Goal: Transaction & Acquisition: Purchase product/service

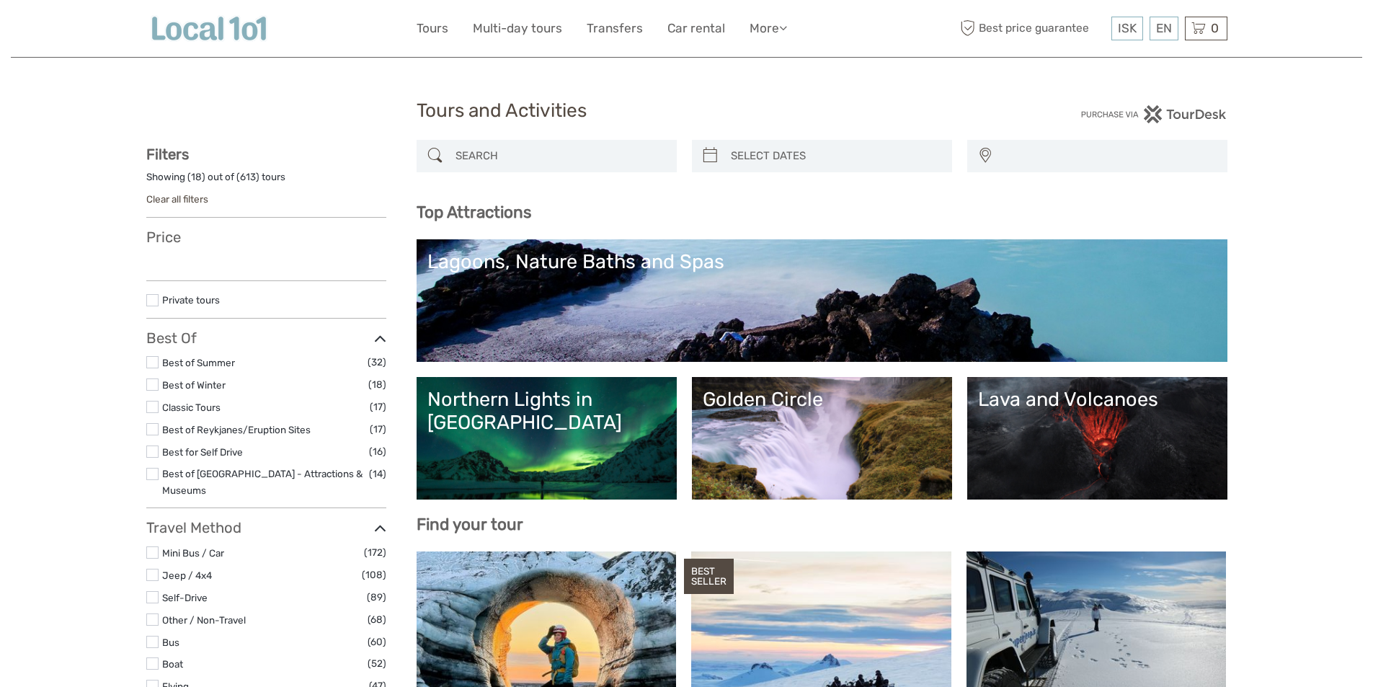
select select
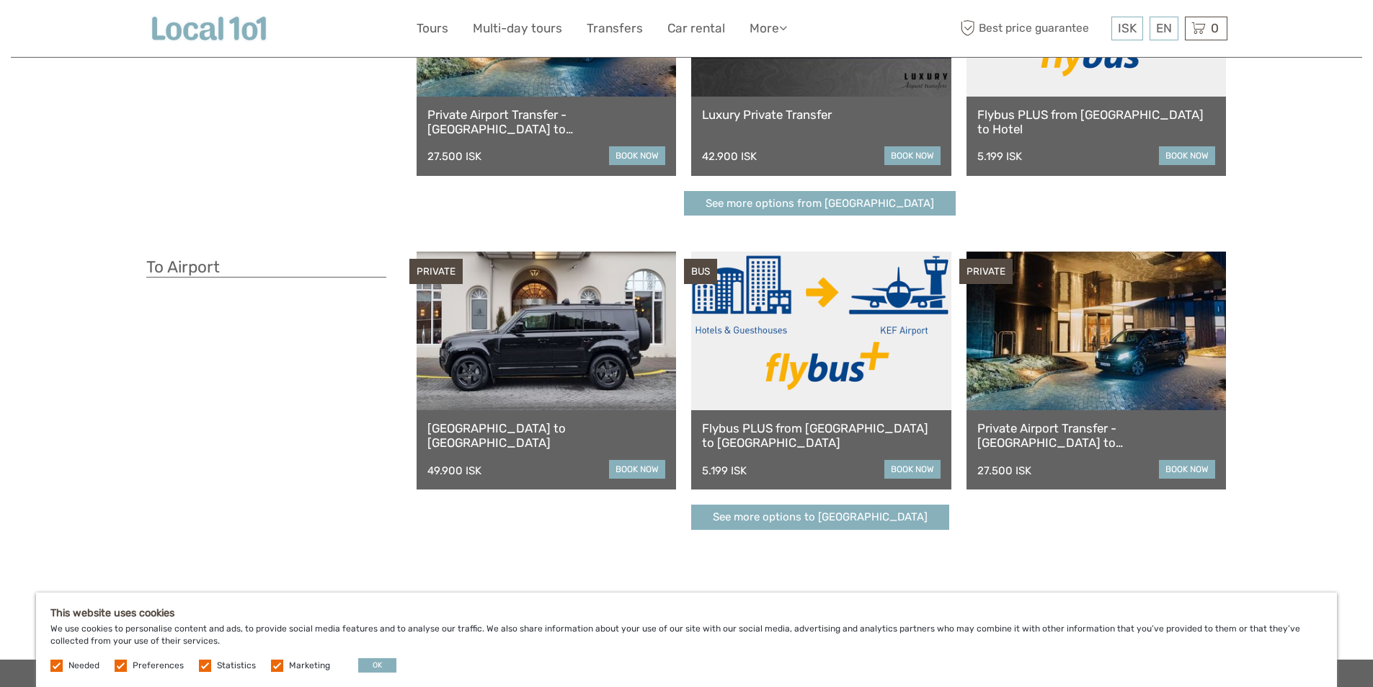
scroll to position [72, 0]
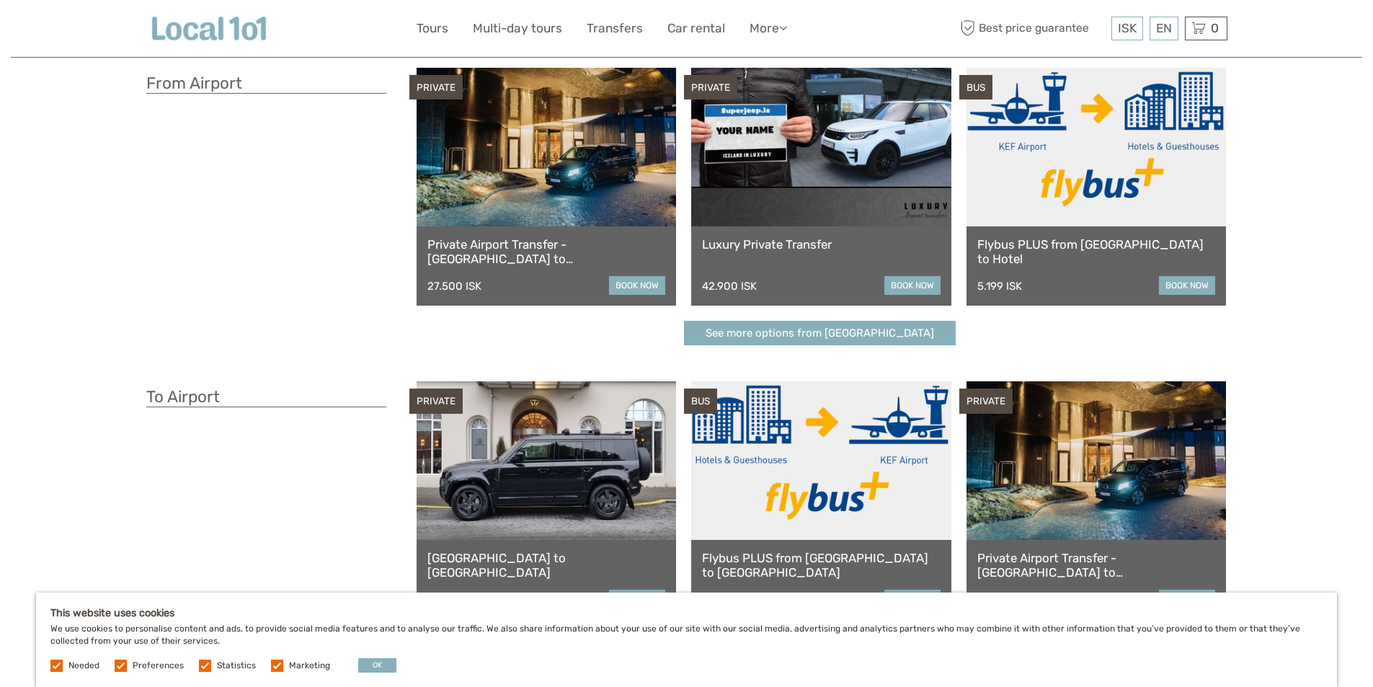
click at [1104, 244] on link "Flybus PLUS from Keflavik Airport to Hotel" at bounding box center [1097, 252] width 239 height 30
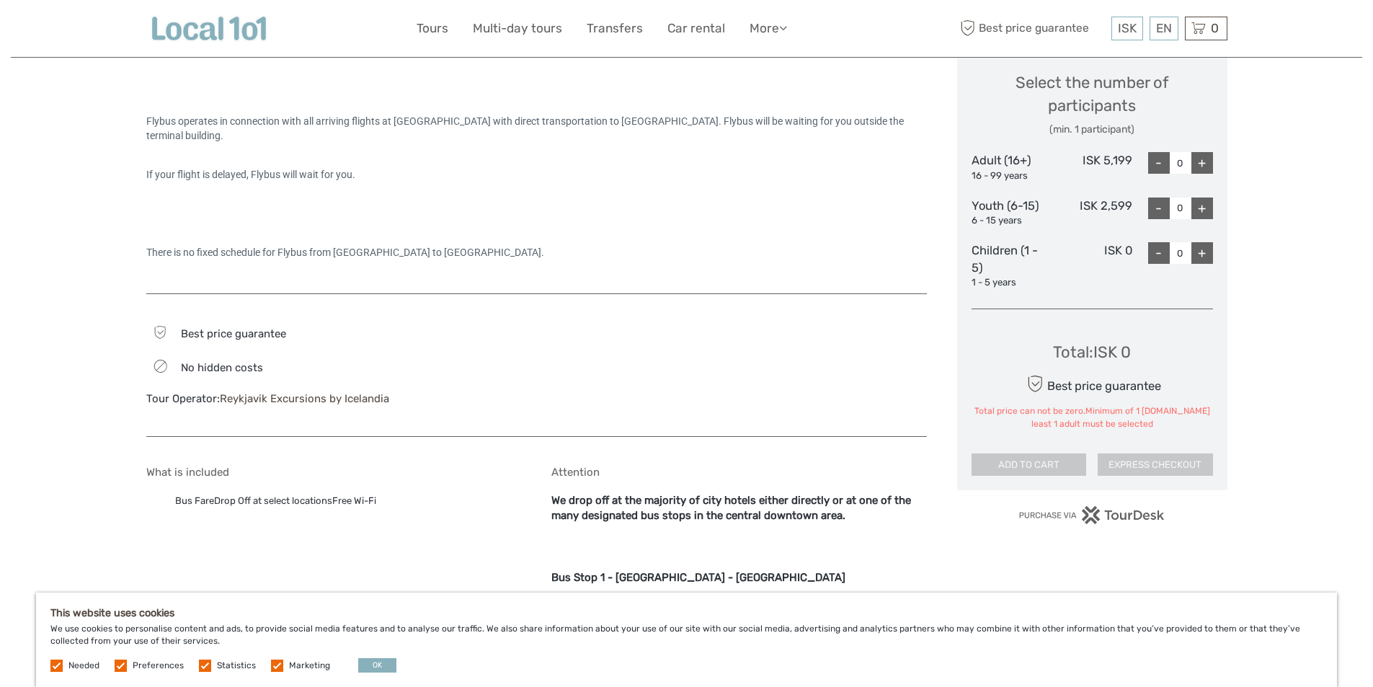
scroll to position [433, 0]
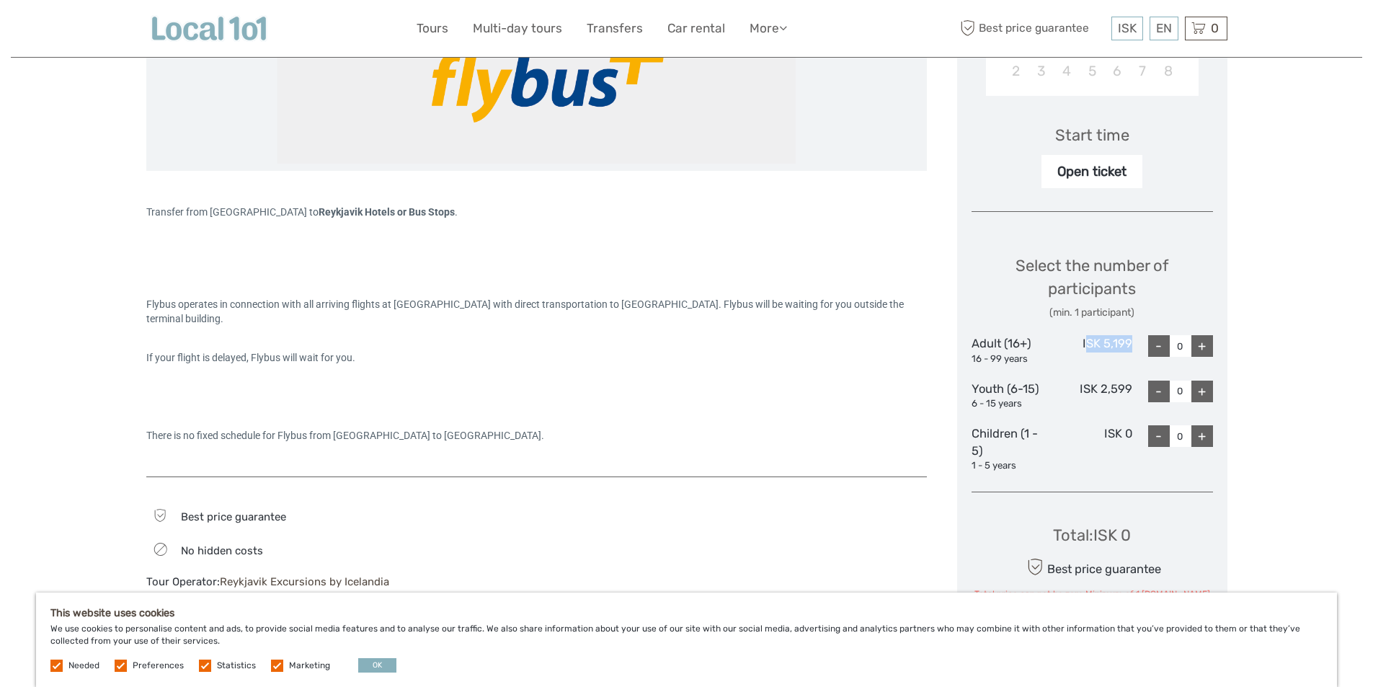
drag, startPoint x: 1134, startPoint y: 340, endPoint x: 1087, endPoint y: 347, distance: 47.5
click at [1087, 347] on div "Adult (16+) 16 - 99 years ISK 5,199 - 0 +" at bounding box center [1093, 350] width 242 height 30
click at [1087, 347] on div "ISK 5,199" at bounding box center [1092, 350] width 81 height 30
drag, startPoint x: 1064, startPoint y: 338, endPoint x: 1131, endPoint y: 335, distance: 67.1
click at [1131, 335] on div "ISK 5,199" at bounding box center [1092, 350] width 81 height 30
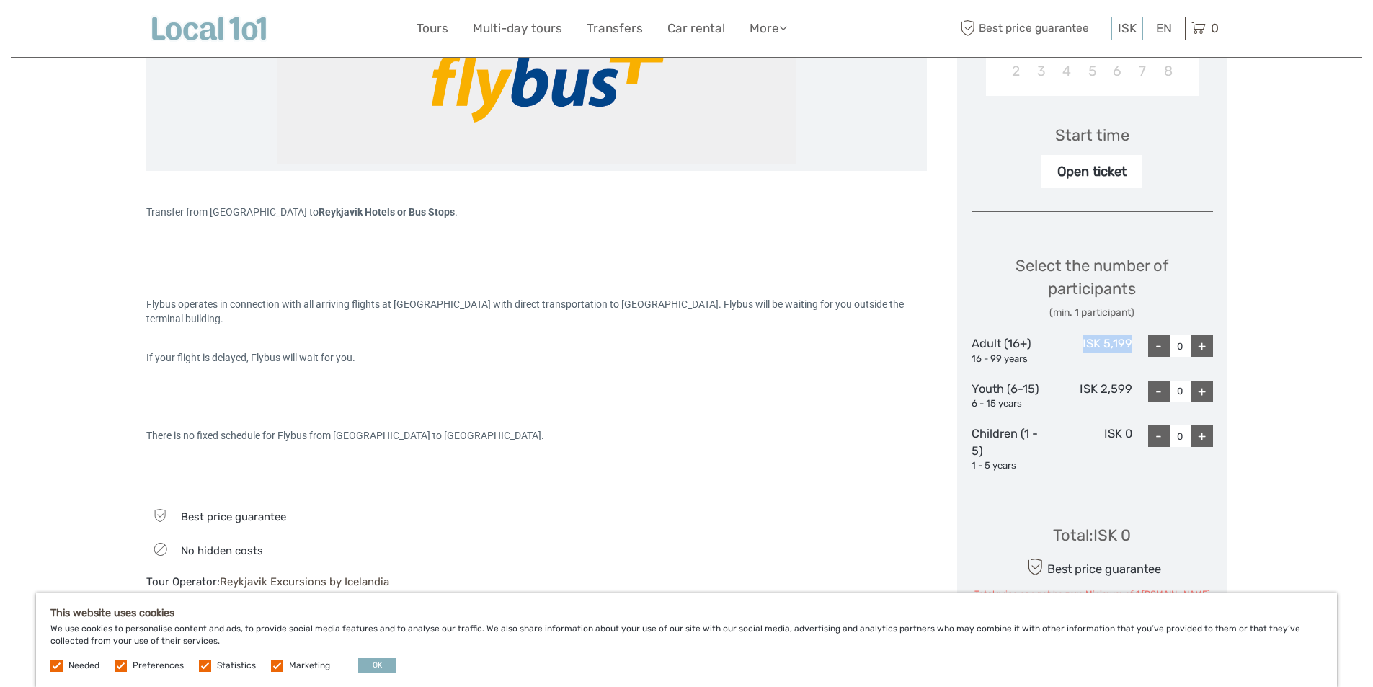
copy div "ISK 5,199"
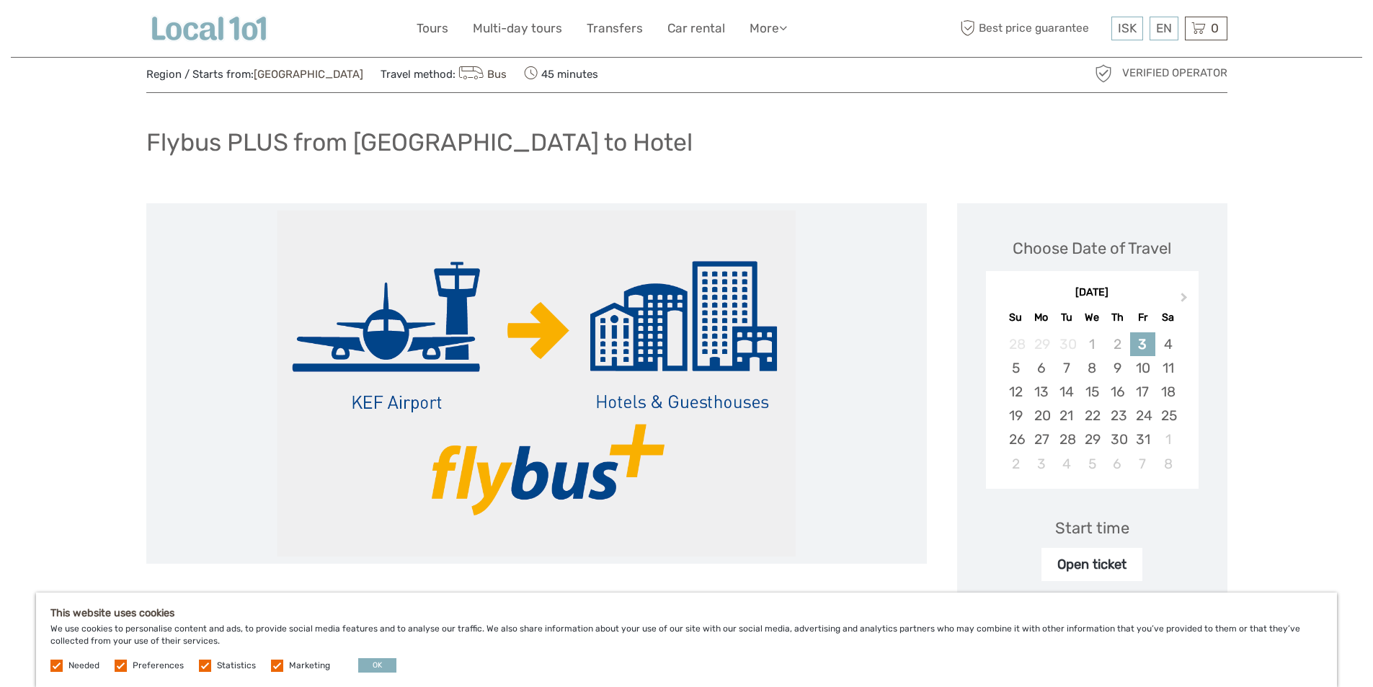
scroll to position [72, 0]
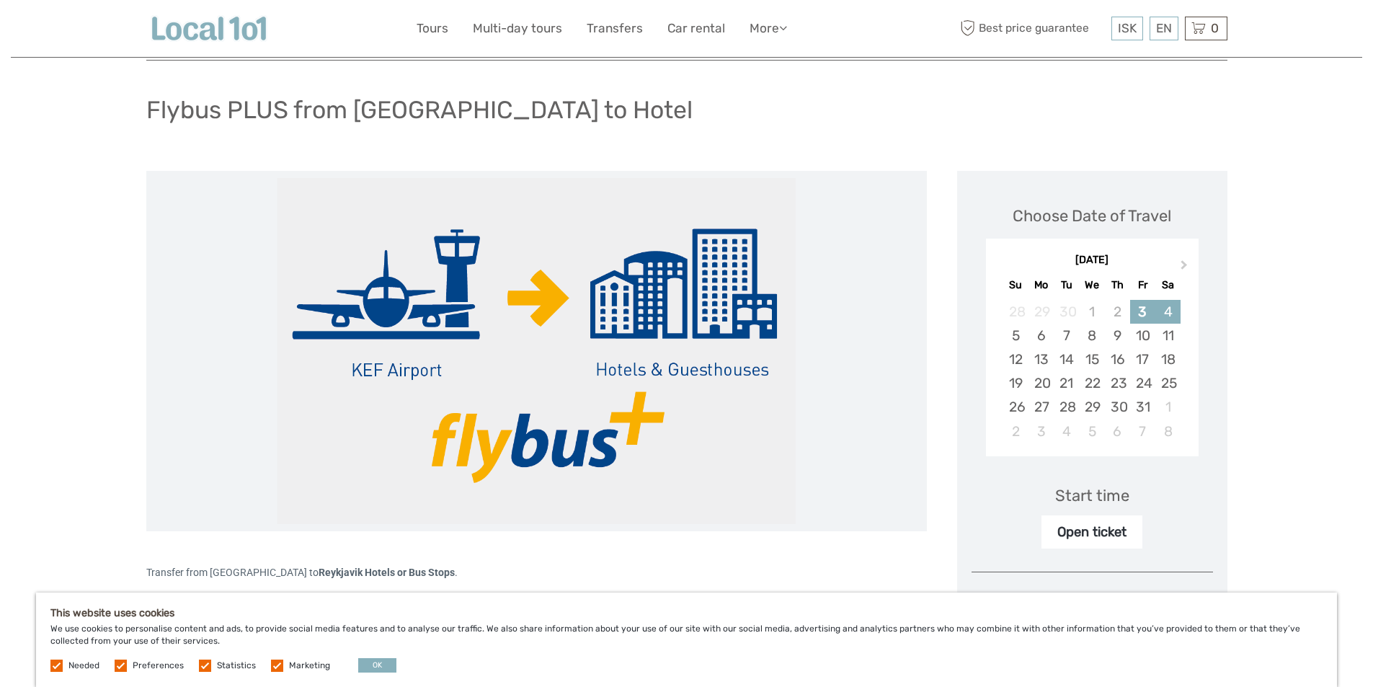
click at [1168, 314] on div "4" at bounding box center [1168, 312] width 25 height 24
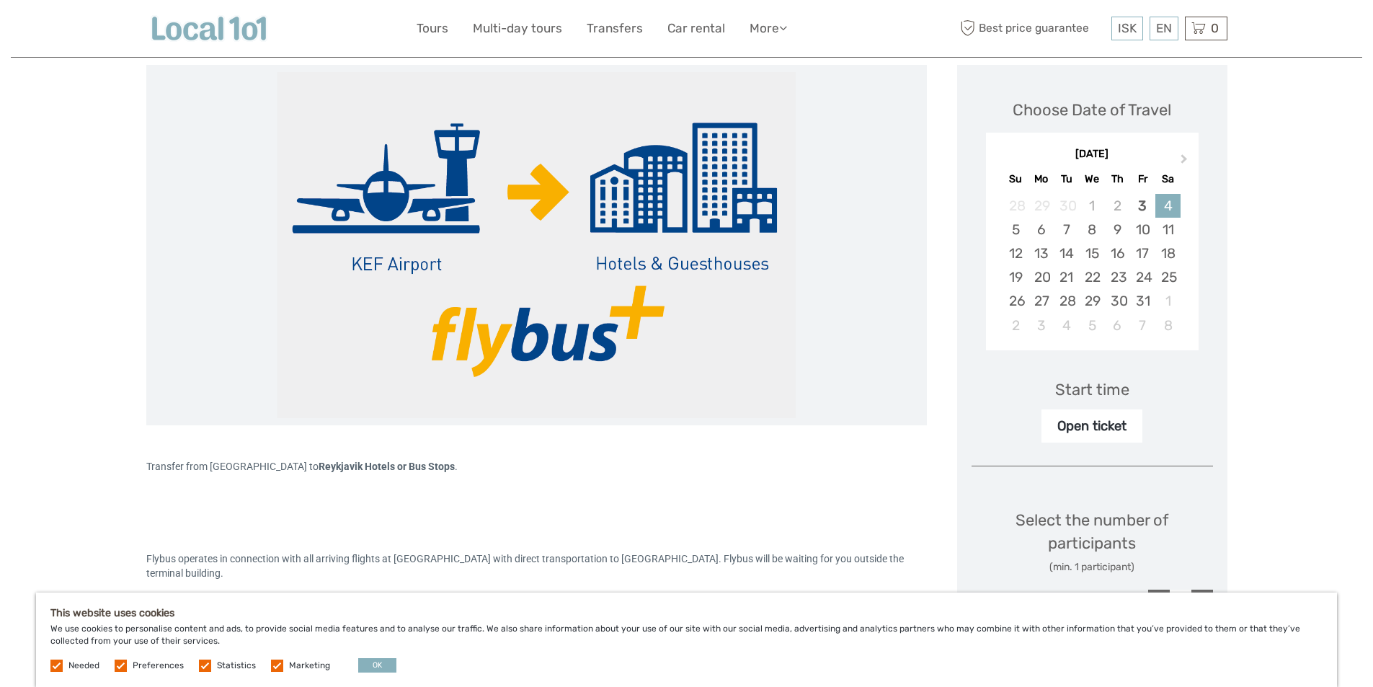
scroll to position [288, 0]
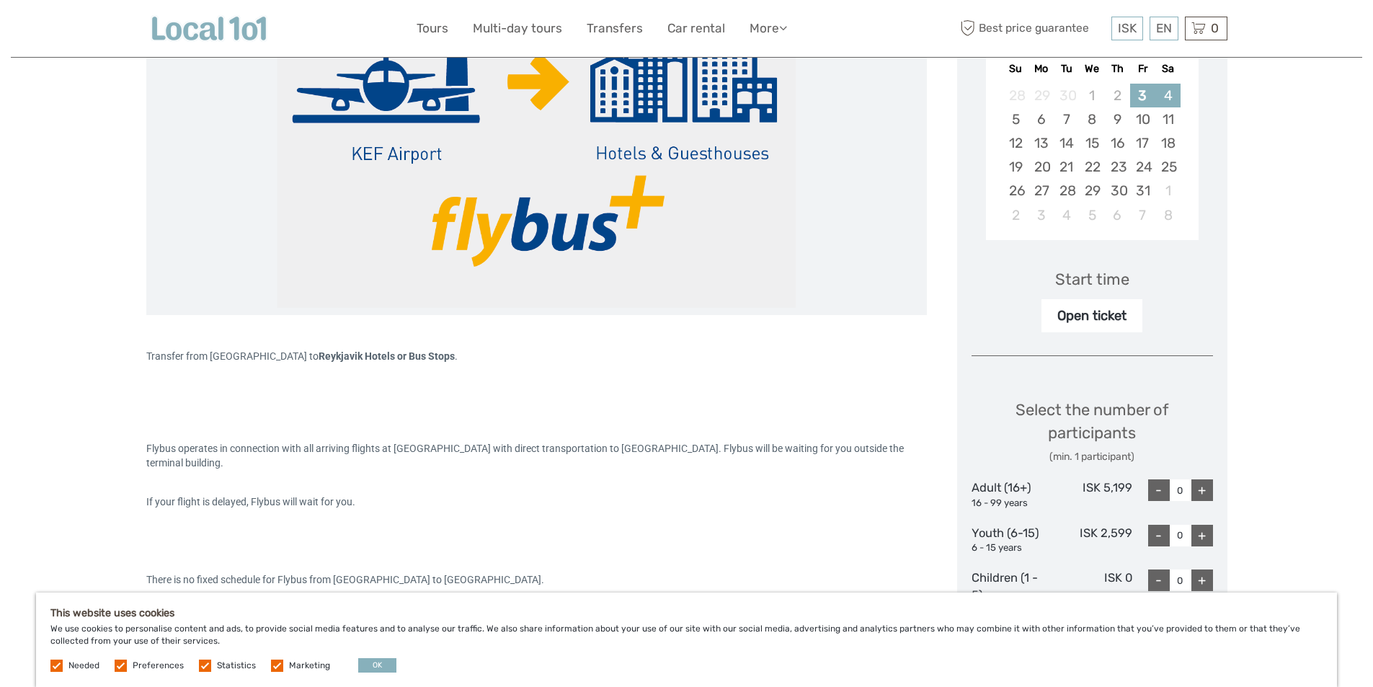
click at [1147, 92] on div "3" at bounding box center [1142, 96] width 25 height 24
click at [1172, 99] on div "4" at bounding box center [1168, 96] width 25 height 24
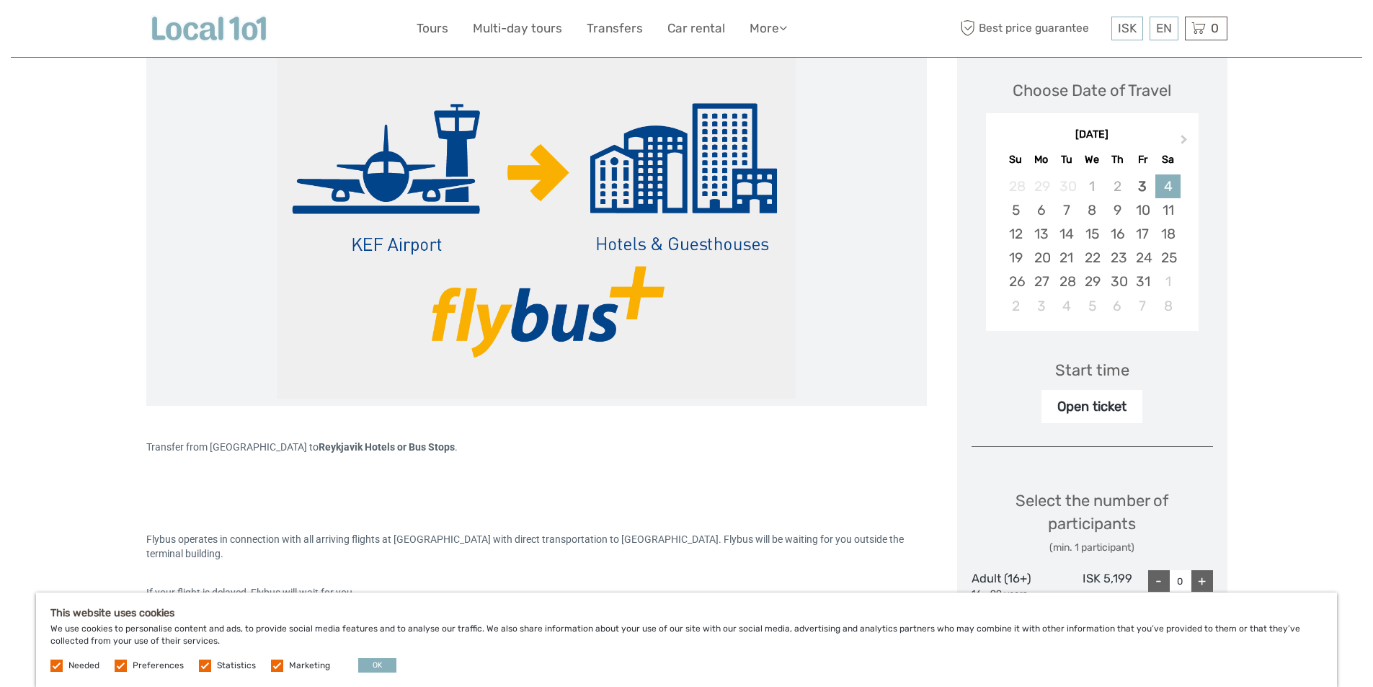
scroll to position [216, 0]
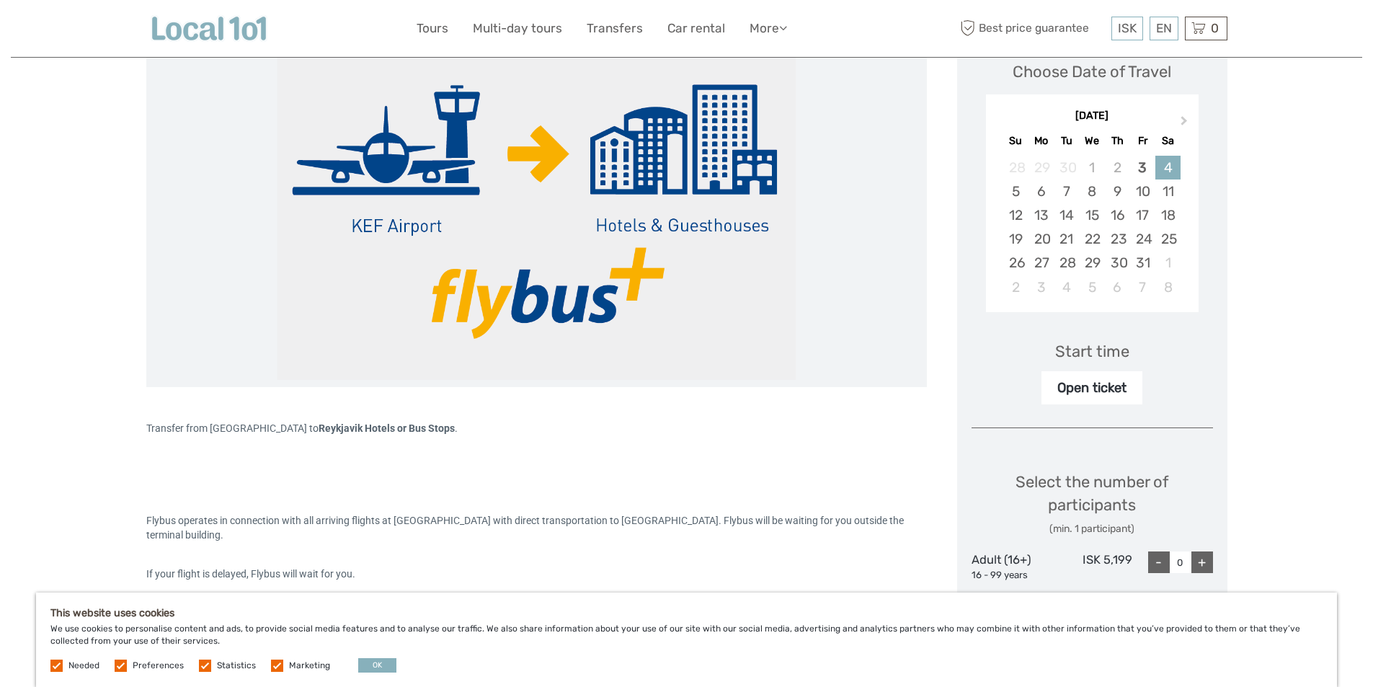
click at [1213, 564] on div "+" at bounding box center [1203, 563] width 22 height 22
click at [1209, 564] on div "+" at bounding box center [1203, 563] width 22 height 22
type input "2"
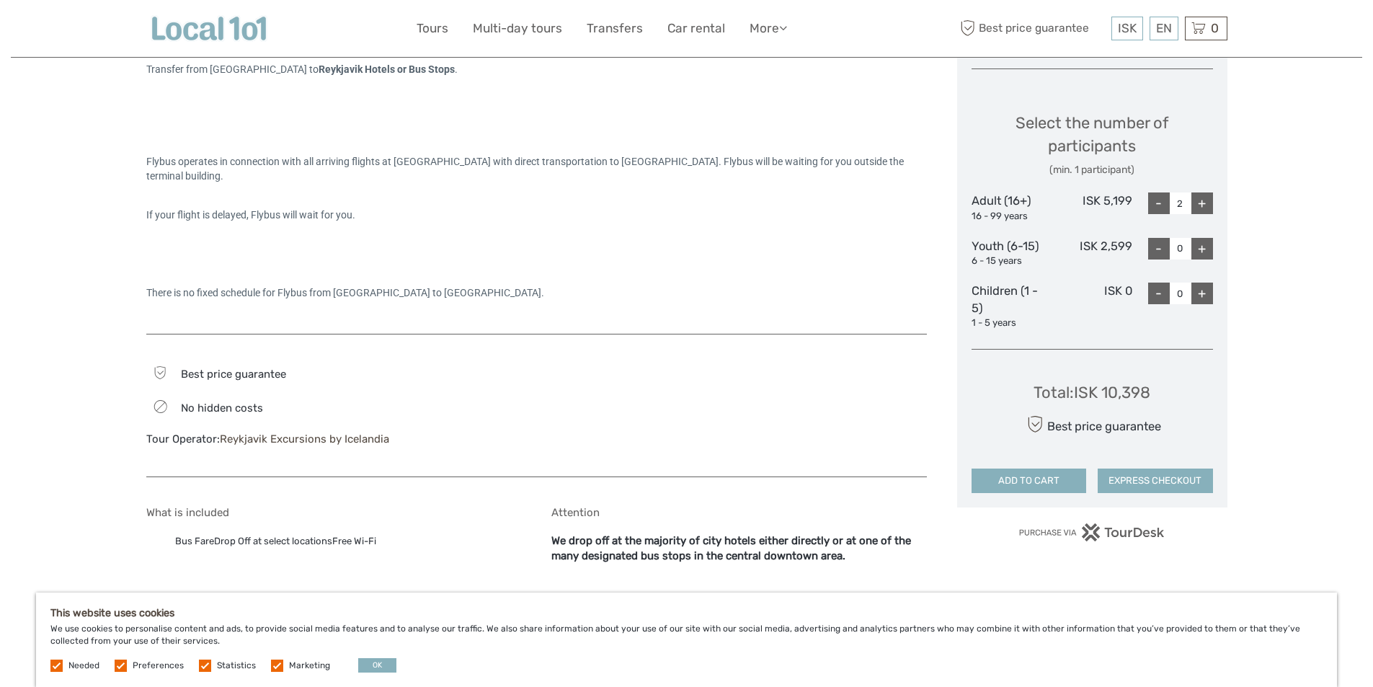
scroll to position [577, 0]
click at [1007, 476] on button "ADD TO CART" at bounding box center [1029, 479] width 115 height 25
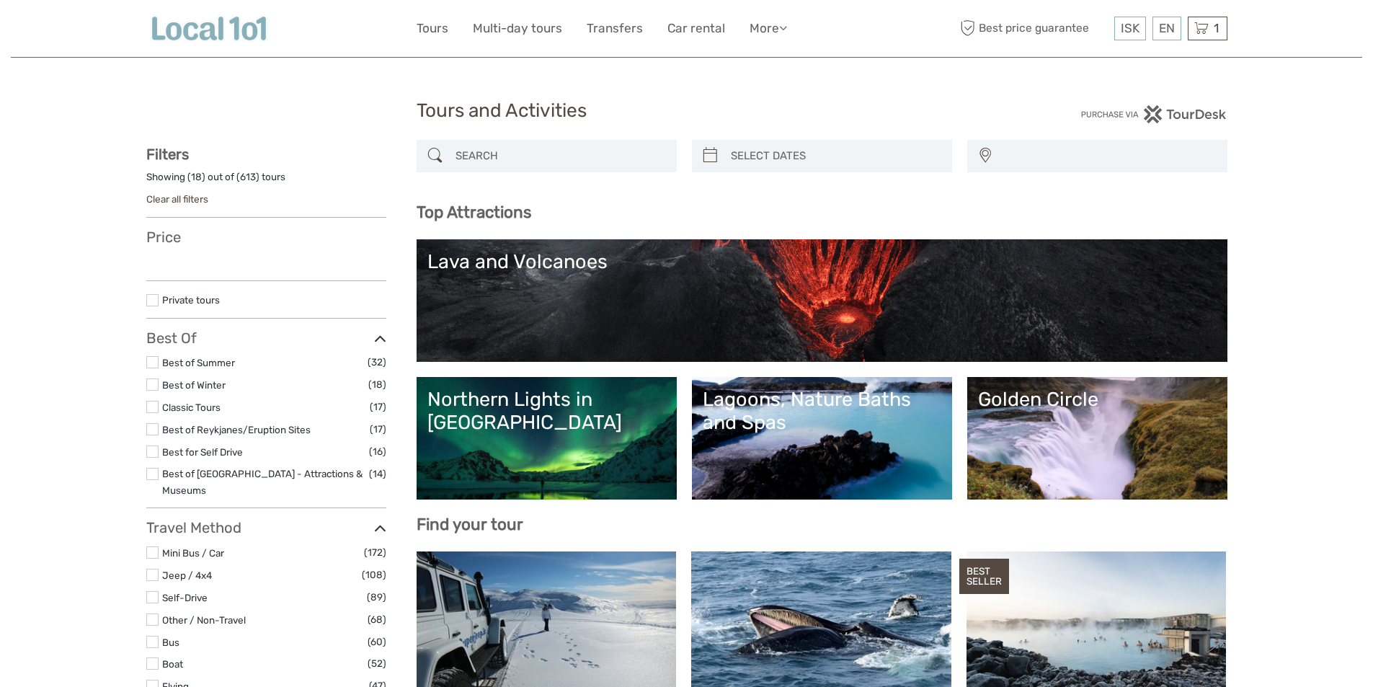
select select
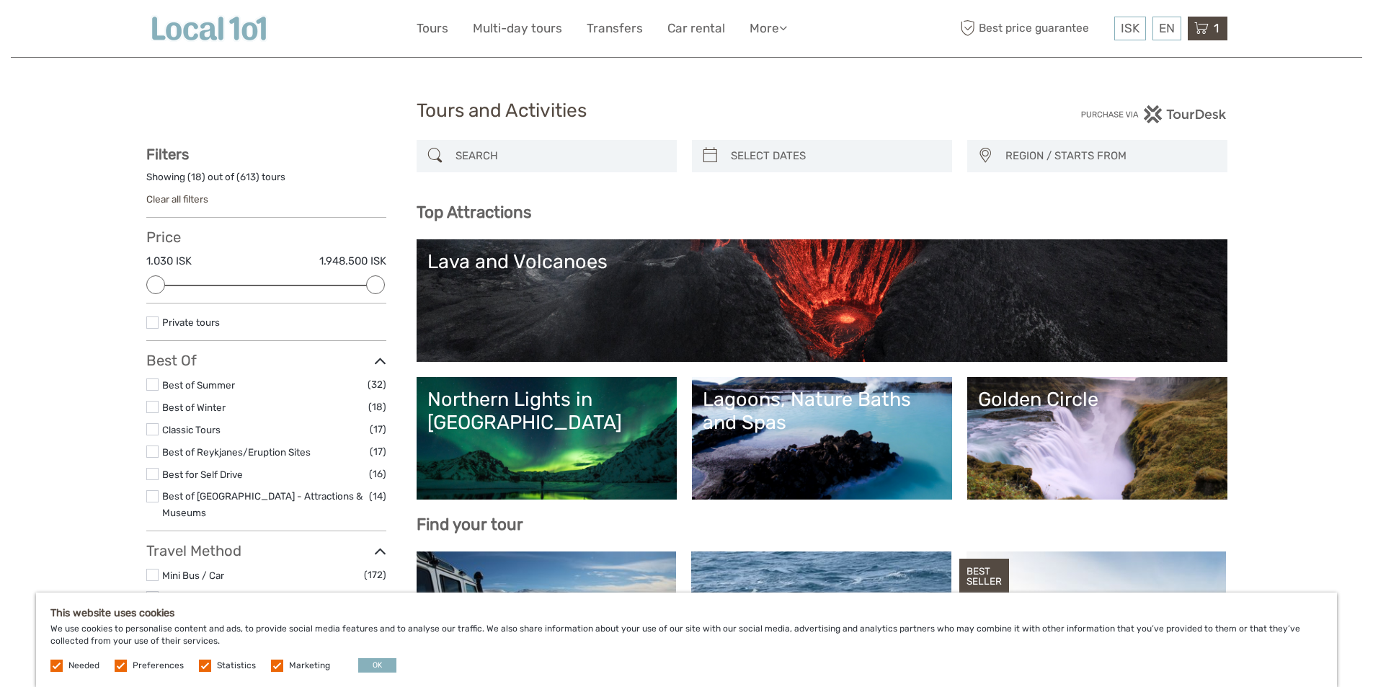
click at [1204, 30] on icon at bounding box center [1202, 28] width 14 height 18
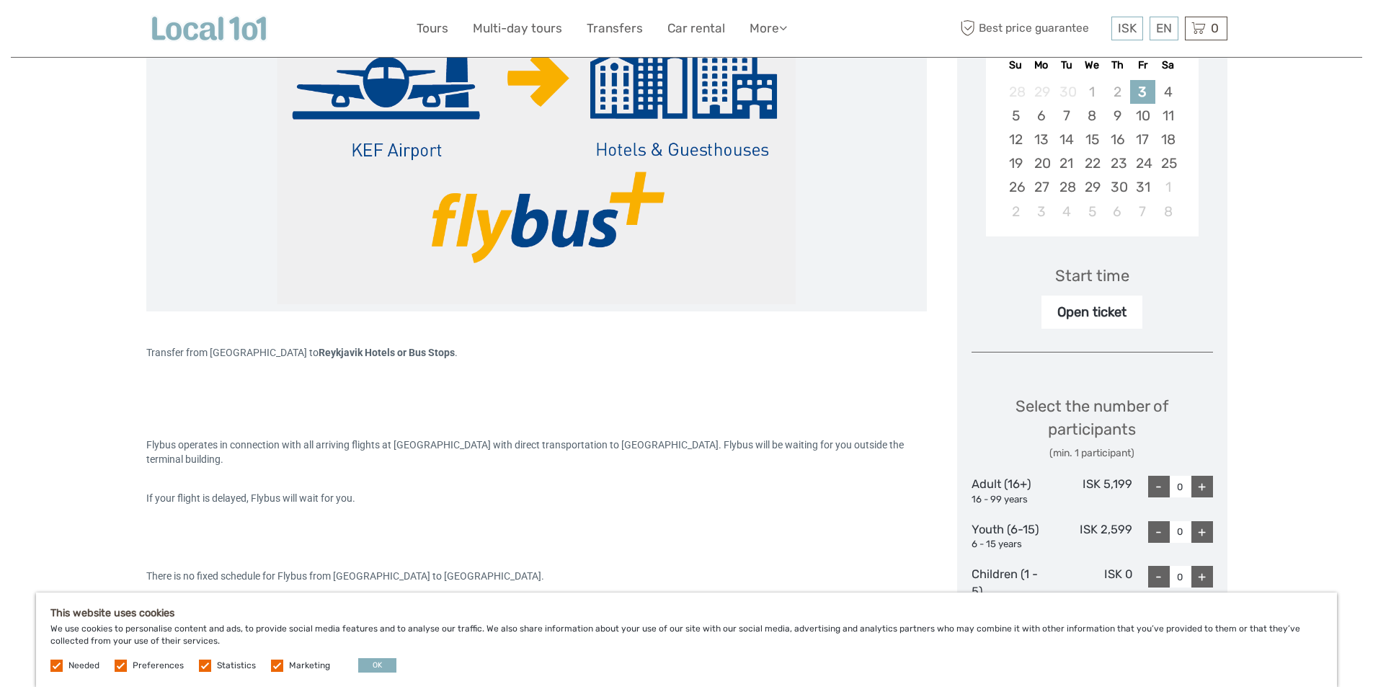
scroll to position [216, 0]
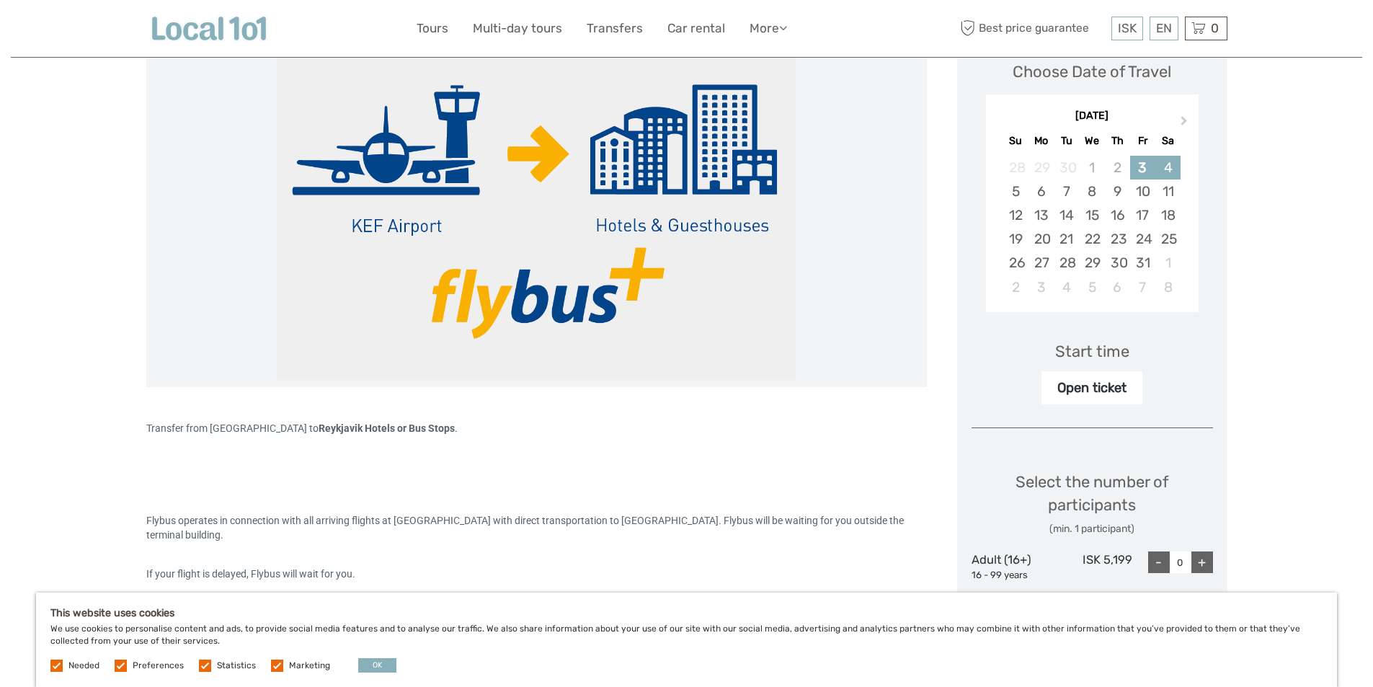
click at [1166, 165] on div "4" at bounding box center [1168, 168] width 25 height 24
click at [1092, 389] on div "Open ticket" at bounding box center [1092, 387] width 101 height 33
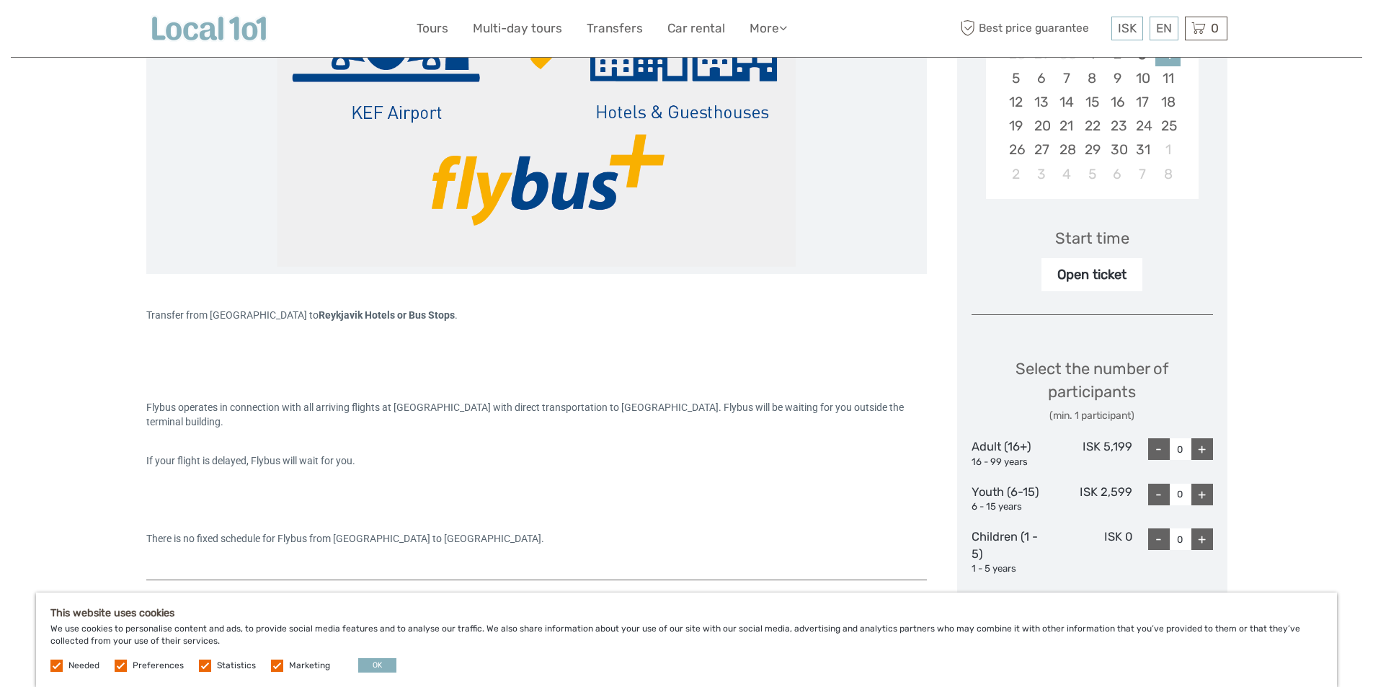
scroll to position [360, 0]
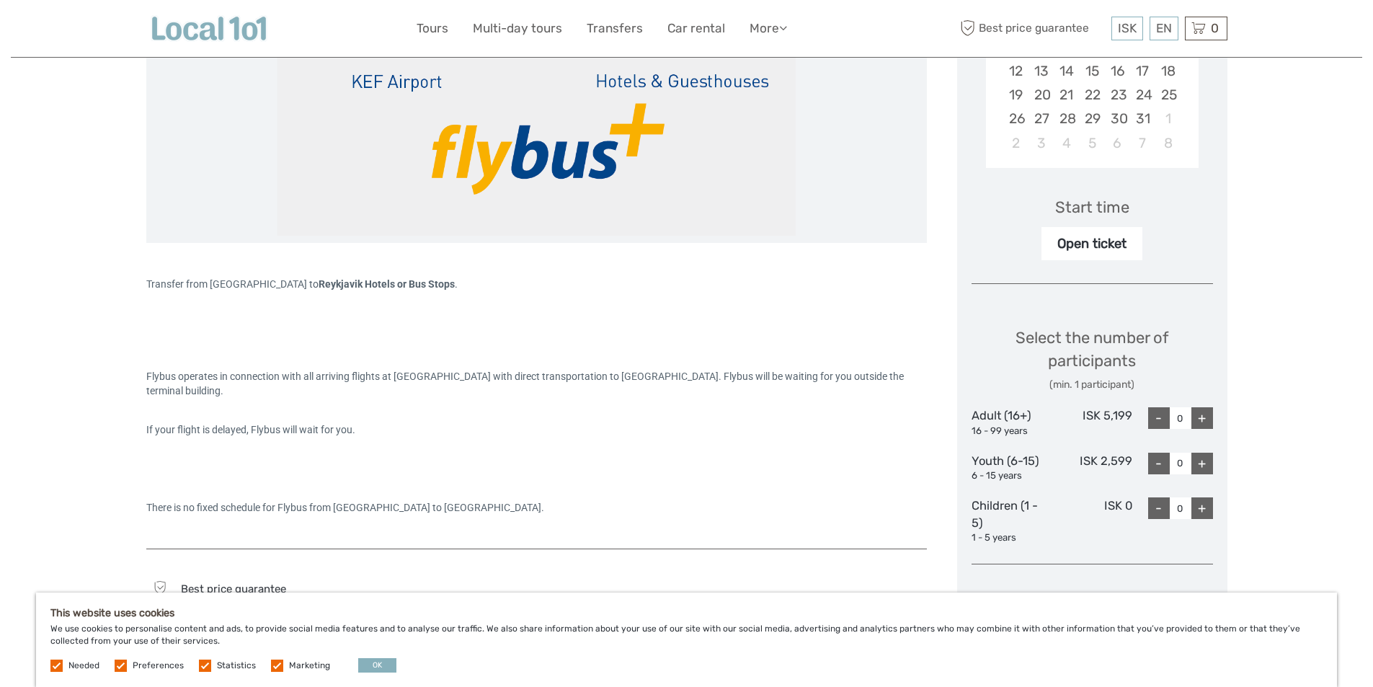
click at [1210, 423] on div "+" at bounding box center [1203, 418] width 22 height 22
type input "2"
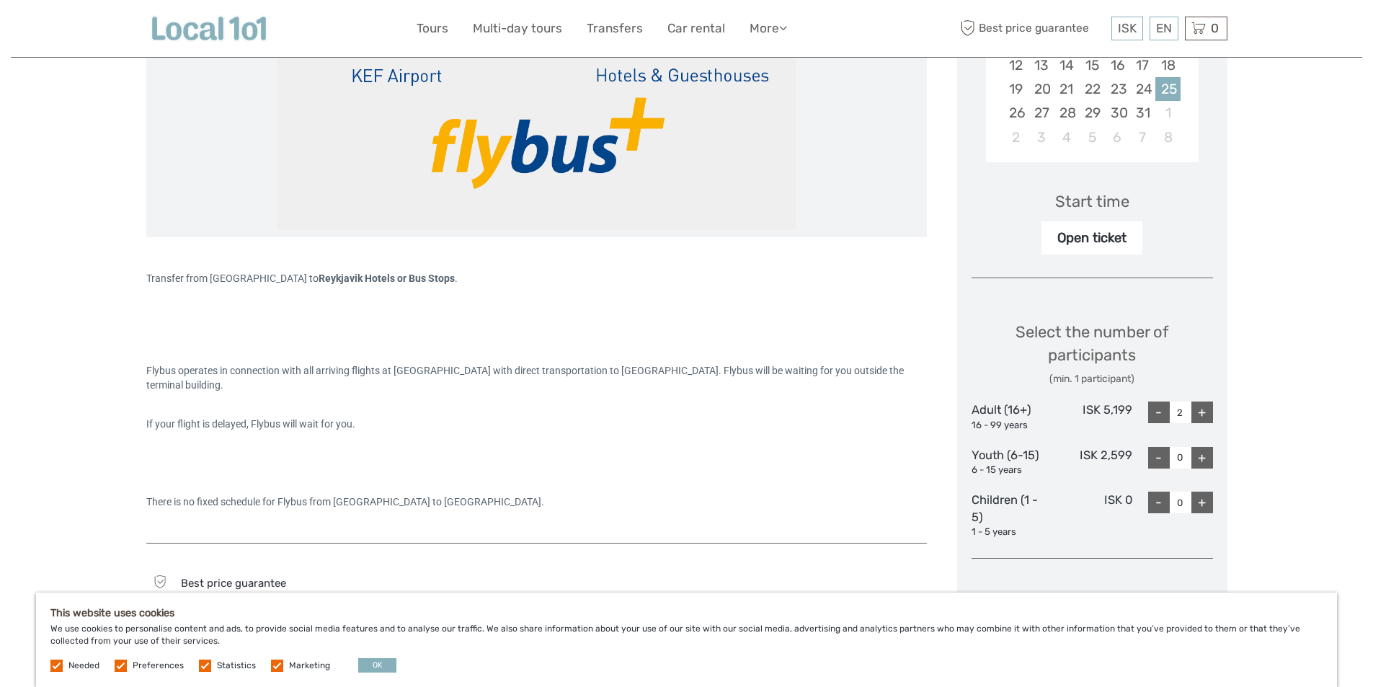
scroll to position [577, 0]
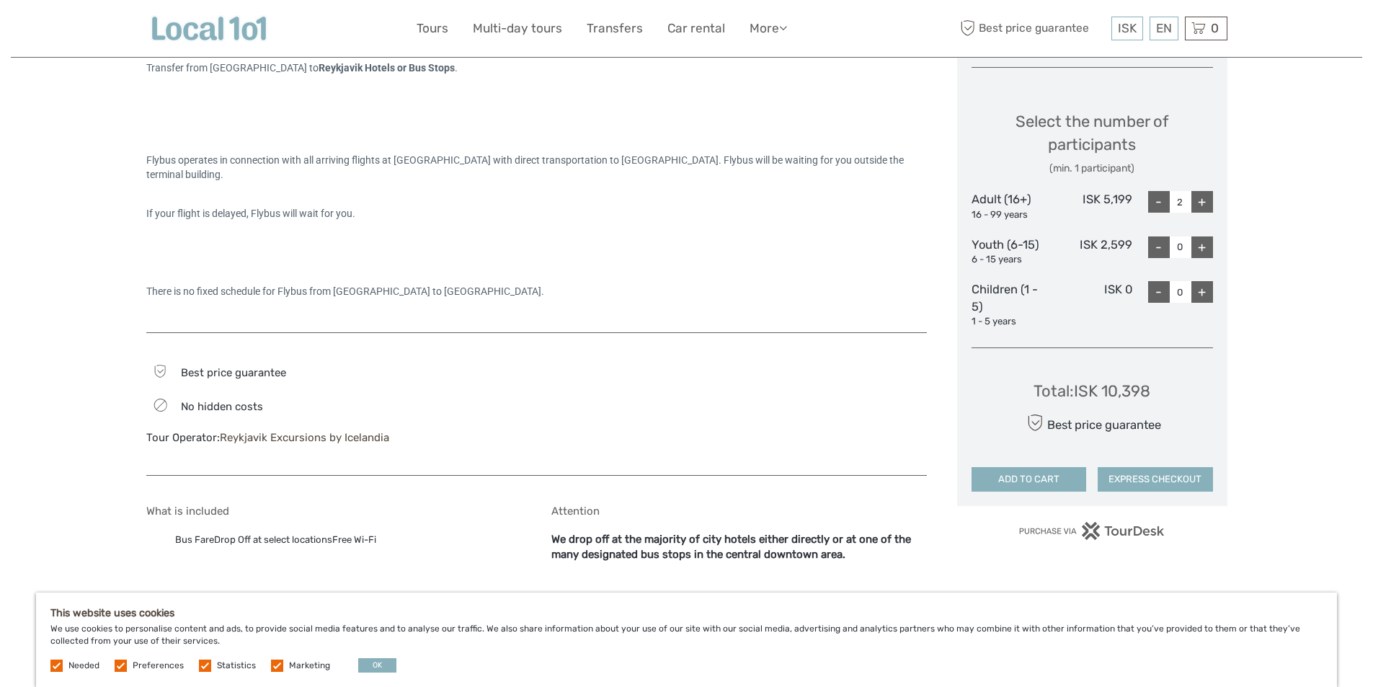
click at [1027, 482] on button "ADD TO CART" at bounding box center [1029, 479] width 115 height 25
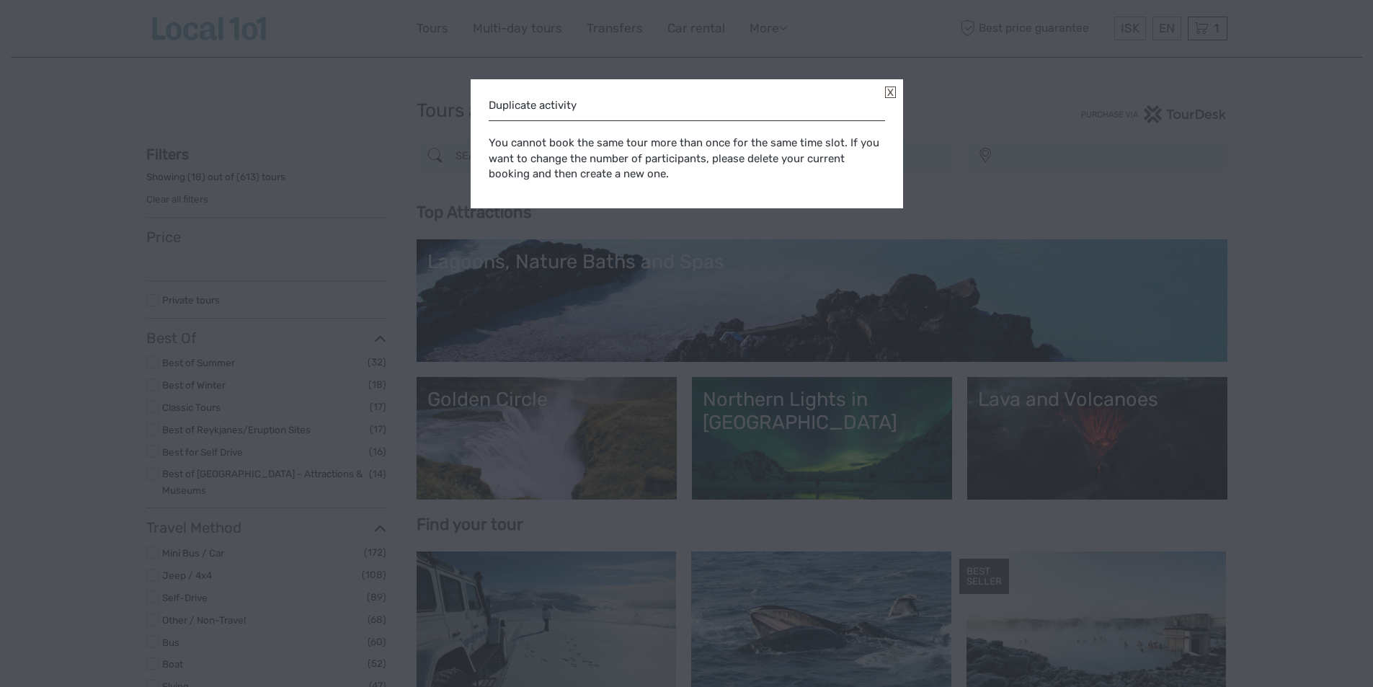
select select
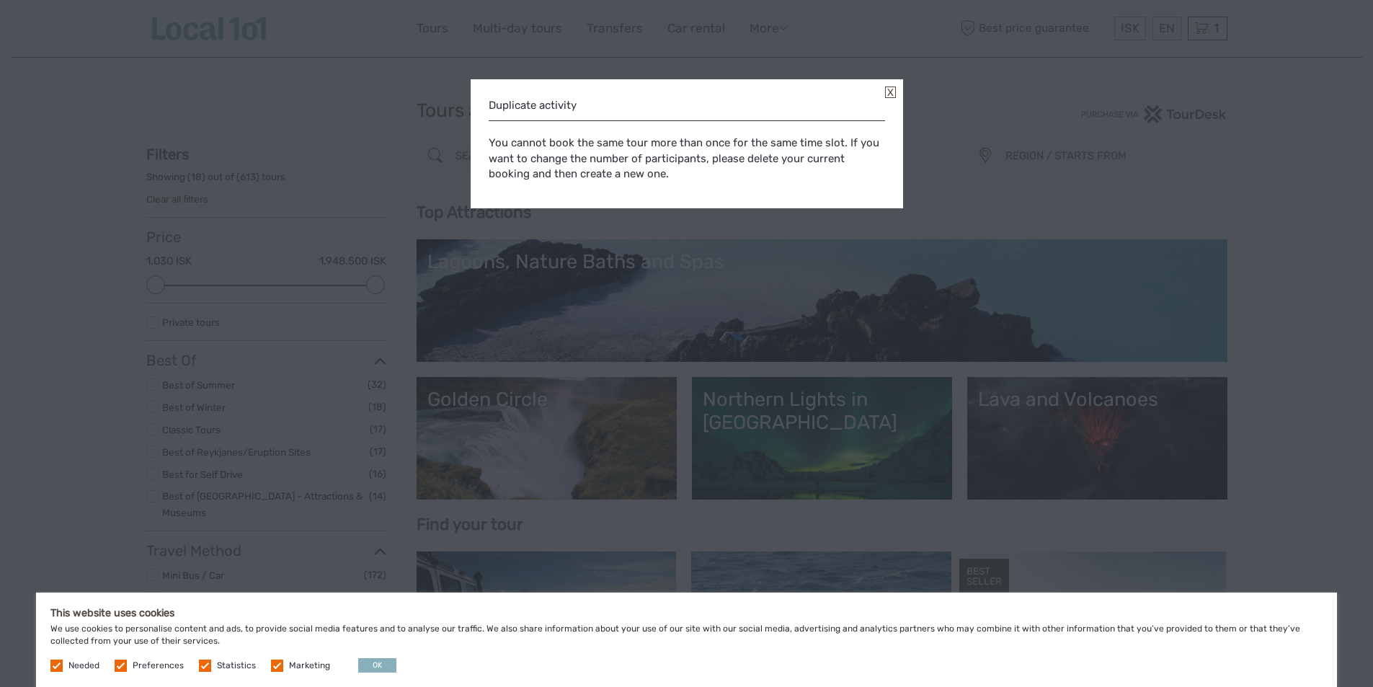
click at [890, 90] on link at bounding box center [890, 93] width 11 height 12
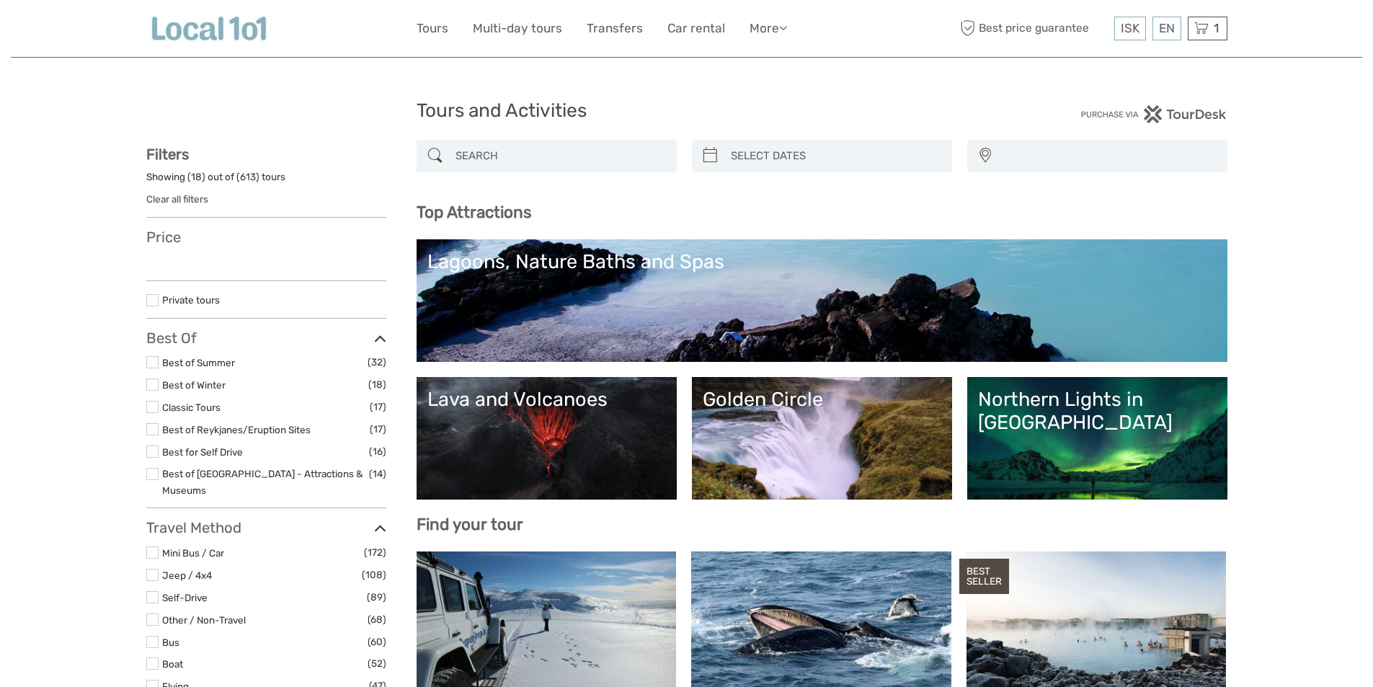
select select
click at [1218, 25] on span "1" at bounding box center [1216, 28] width 9 height 14
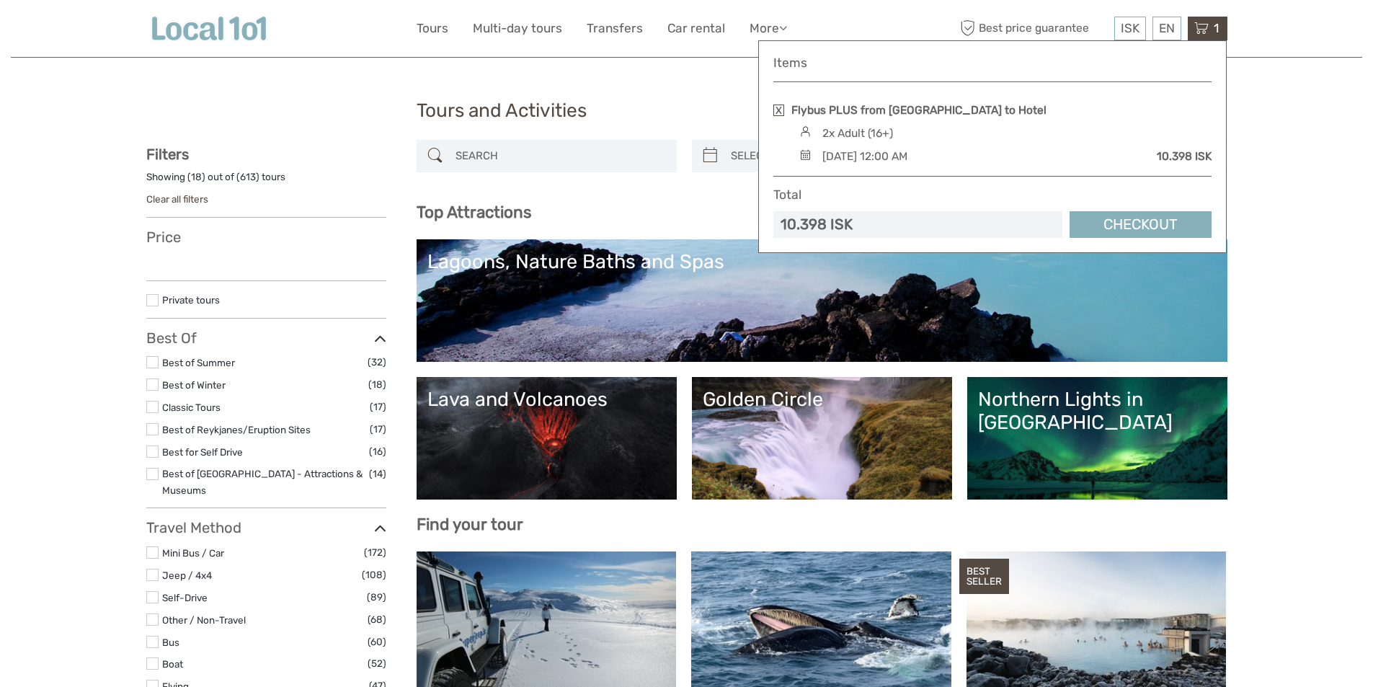
select select
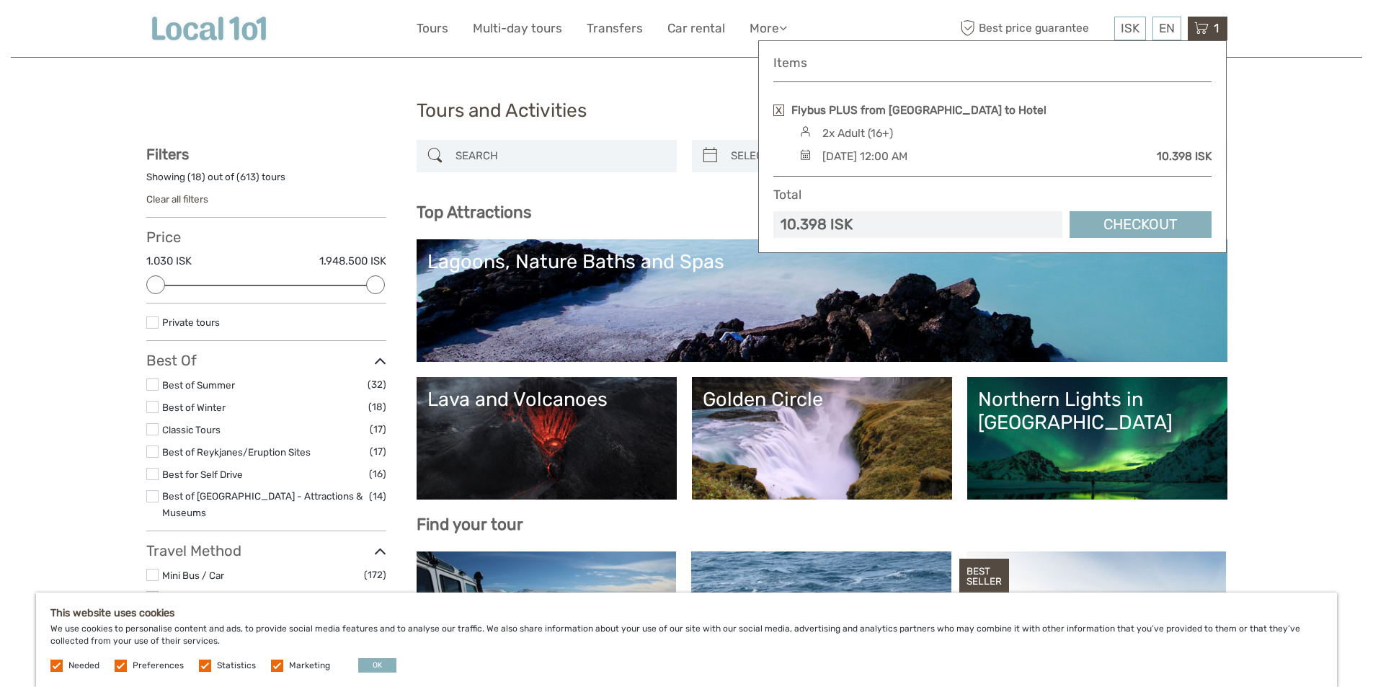
drag, startPoint x: 1026, startPoint y: 155, endPoint x: 875, endPoint y: 152, distance: 151.4
click at [875, 152] on div "Saturday, 04 October 2025 - 12:00 AM 10.398 ISK" at bounding box center [1004, 157] width 416 height 16
click at [1163, 231] on link "Checkout" at bounding box center [1141, 224] width 142 height 27
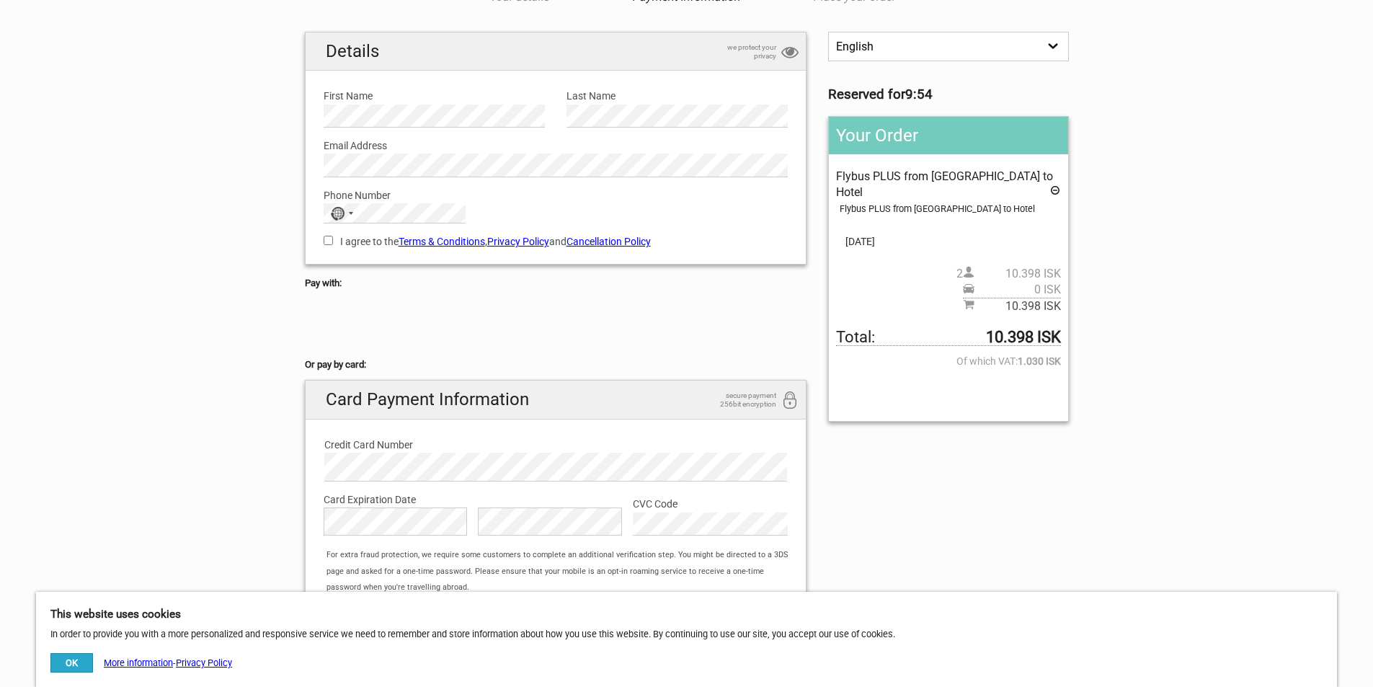
scroll to position [69, 0]
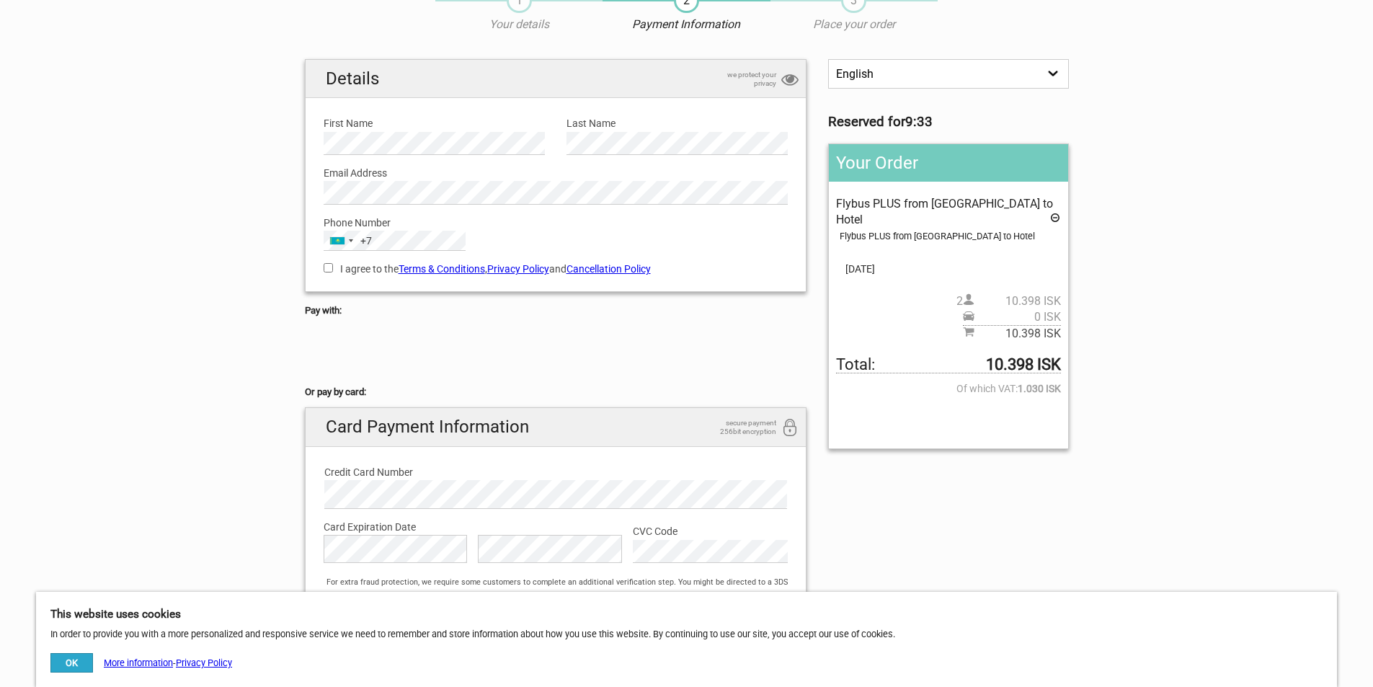
click at [360, 240] on div "+7" at bounding box center [366, 241] width 12 height 16
type input "+44"
click at [397, 373] on span "United Kingdom" at bounding box center [398, 371] width 97 height 16
click at [521, 232] on div "Phone Number Kazakhstan +7 +7 +44 4 results found Guernsey +44 Isle of Man +44 …" at bounding box center [556, 228] width 487 height 47
click at [368, 239] on div "+7" at bounding box center [366, 241] width 12 height 16
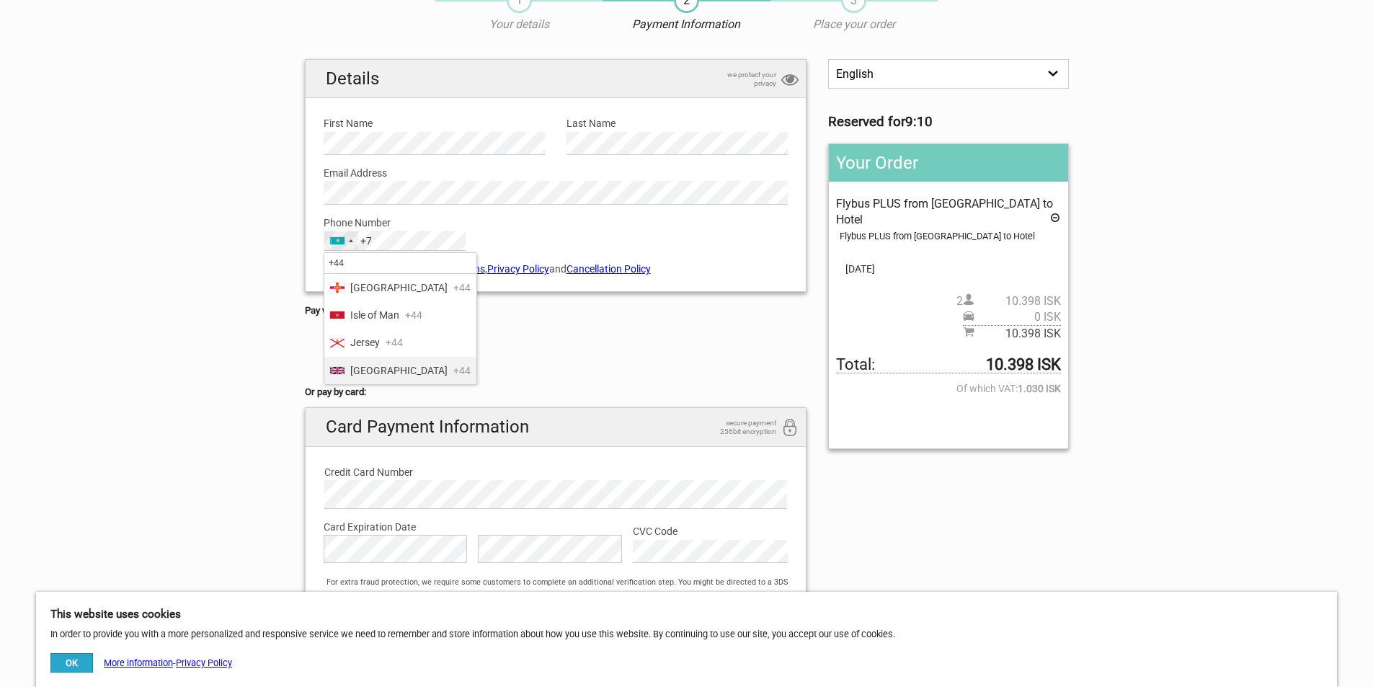
click at [391, 371] on span "United Kingdom" at bounding box center [398, 371] width 97 height 16
click at [605, 226] on label "Phone Number" at bounding box center [556, 223] width 465 height 16
click at [313, 268] on div "I agree to the Terms & Conditions , Privacy Policy and Cancellation Policy You …" at bounding box center [556, 267] width 487 height 33
click at [324, 267] on input "I agree to the Terms & Conditions , Privacy Policy and Cancellation Policy" at bounding box center [328, 267] width 9 height 9
checkbox input "true"
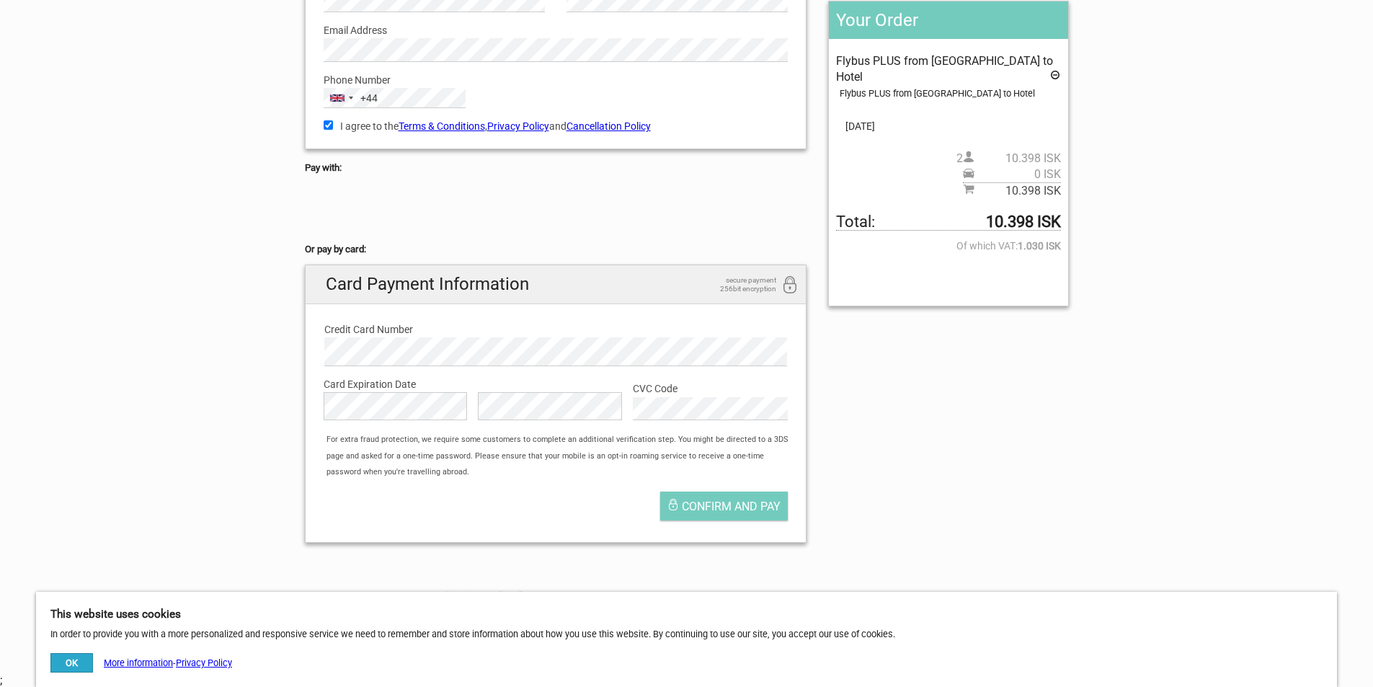
scroll to position [213, 0]
click at [432, 377] on label "Card Expiration Date" at bounding box center [556, 383] width 465 height 16
click at [753, 508] on span "Confirm and pay" at bounding box center [731, 505] width 99 height 14
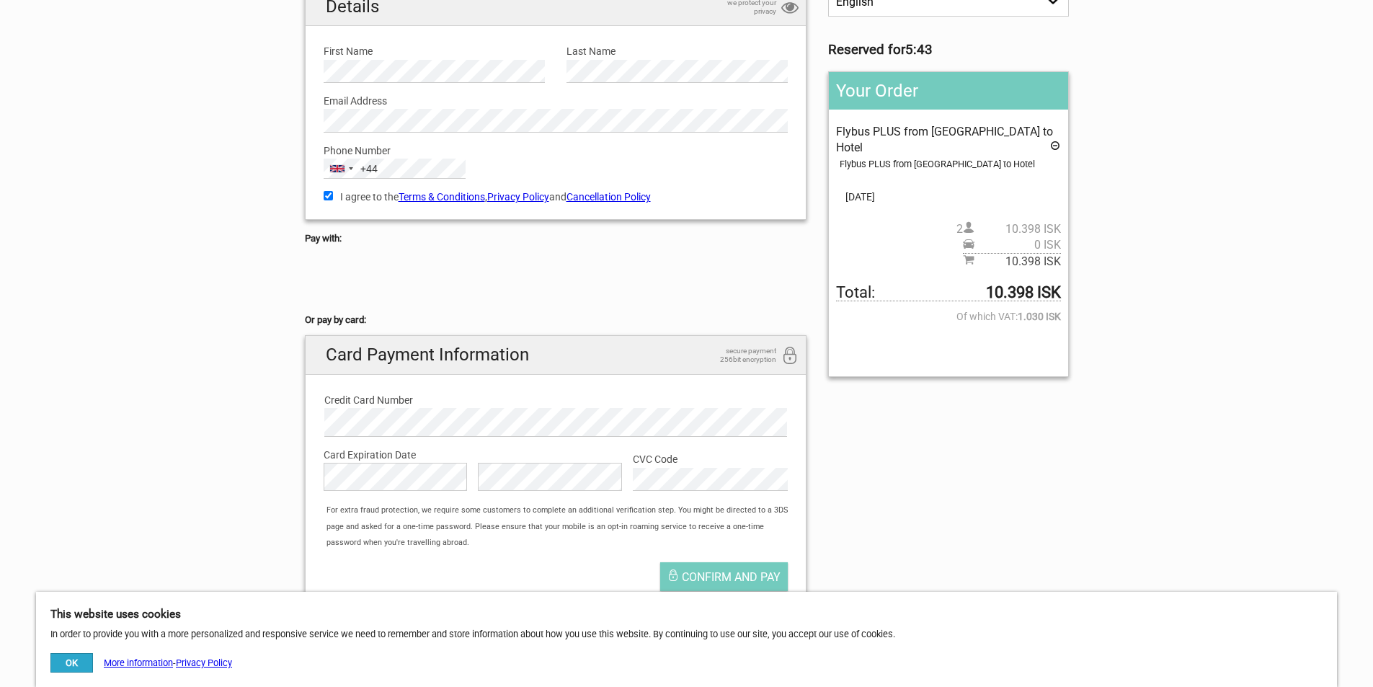
scroll to position [0, 0]
